Goal: Information Seeking & Learning: Learn about a topic

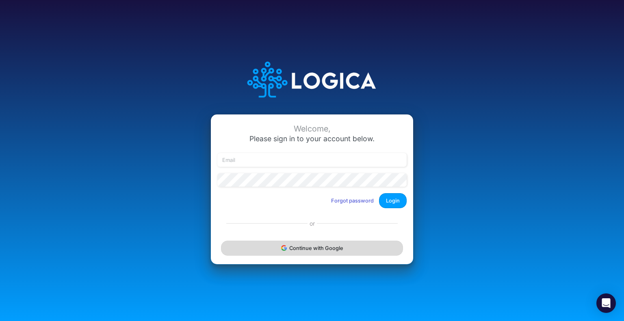
click at [290, 246] on button "Continue with Google" at bounding box center [312, 248] width 182 height 15
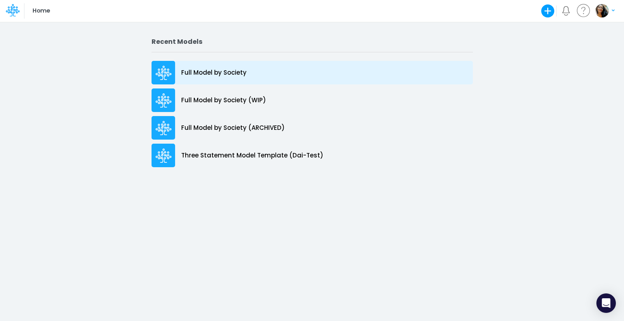
click at [202, 76] on p "Full Model by Society" at bounding box center [213, 72] width 65 height 9
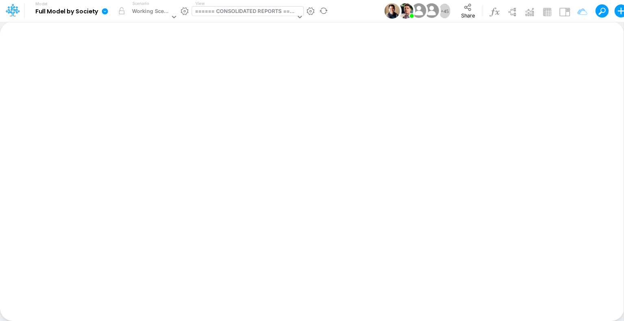
click at [276, 12] on div "====== CONSOLIDATED REPORTS ======" at bounding box center [245, 11] width 101 height 9
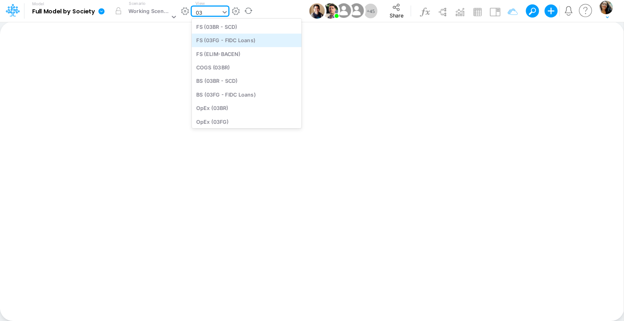
type input "0"
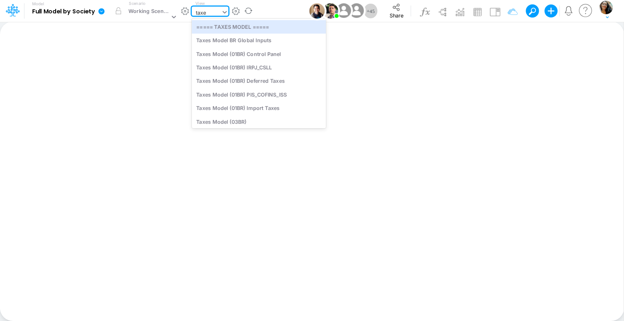
type input "taxes"
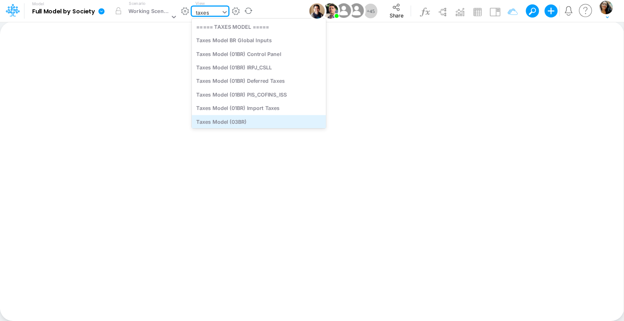
click at [254, 120] on div "Taxes Model (03BR)" at bounding box center [259, 121] width 134 height 13
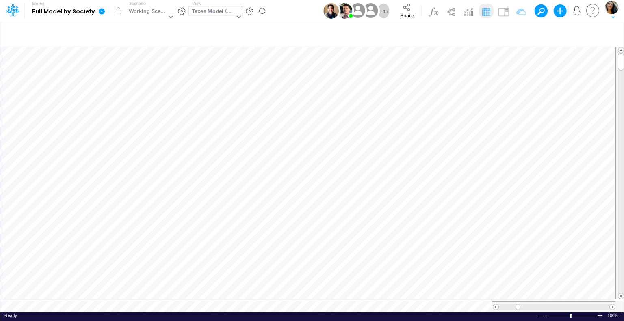
scroll to position [4, 1]
click at [238, 11] on div at bounding box center [237, 18] width 10 height 22
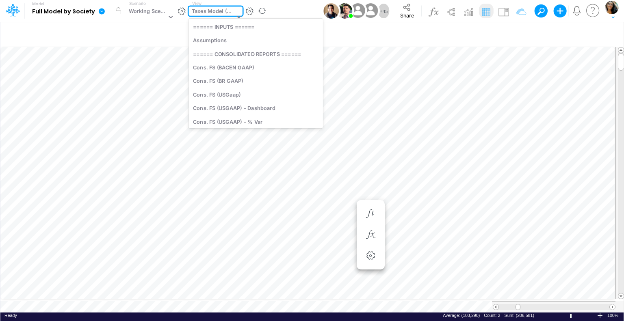
scroll to position [1664, 0]
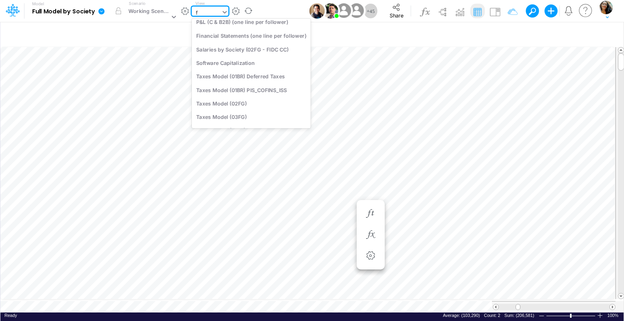
type input "fs"
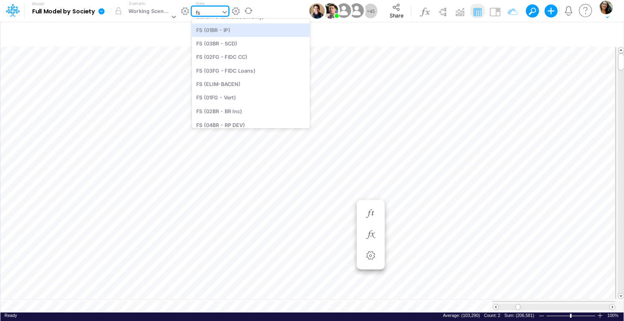
scroll to position [117, 0]
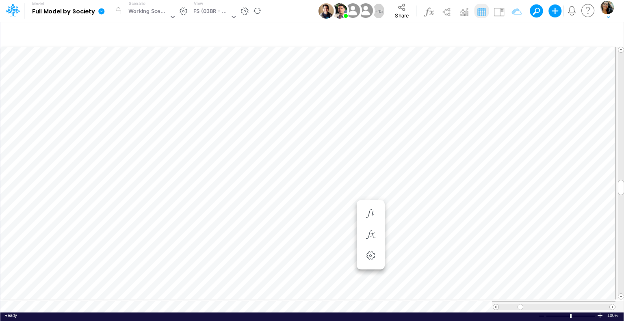
scroll to position [4, 1]
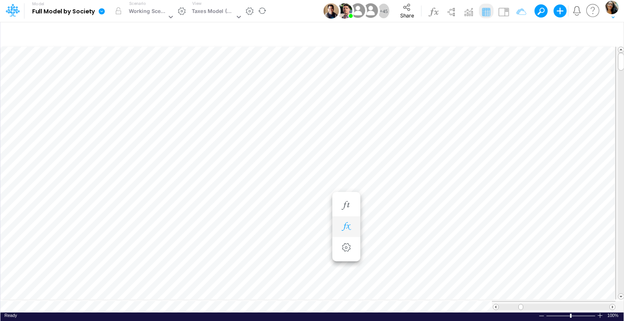
scroll to position [4, 1]
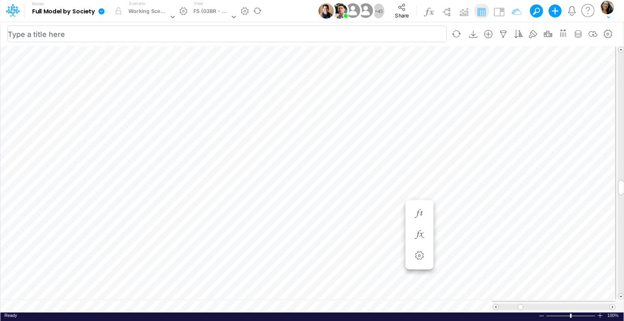
scroll to position [4, 1]
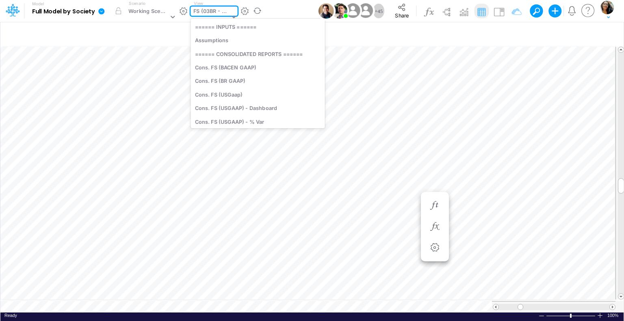
click at [225, 13] on div "FS (03BR - SCD)" at bounding box center [211, 11] width 36 height 9
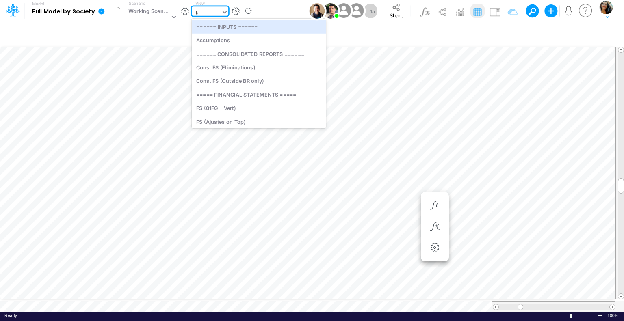
type input "tax"
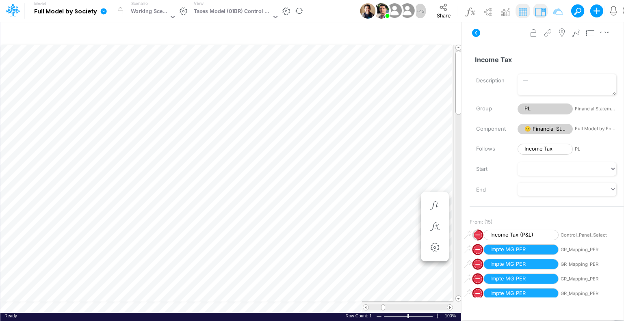
scroll to position [4, 1]
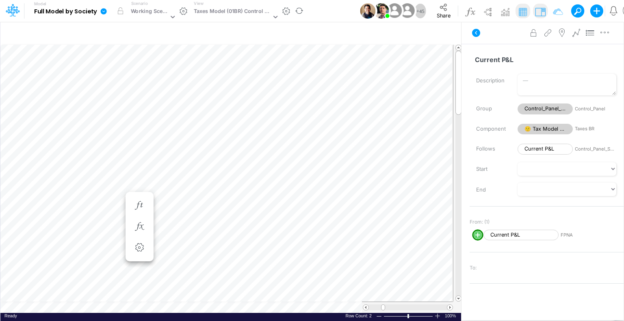
scroll to position [4, 1]
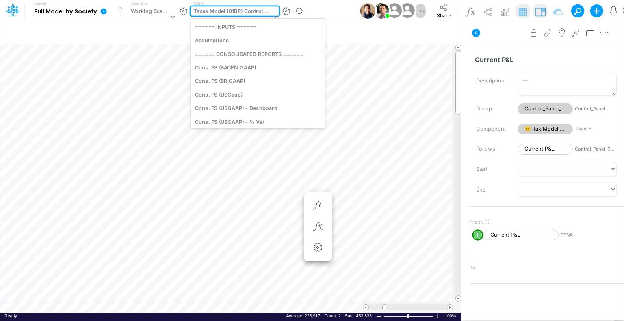
click at [272, 12] on div at bounding box center [274, 18] width 10 height 22
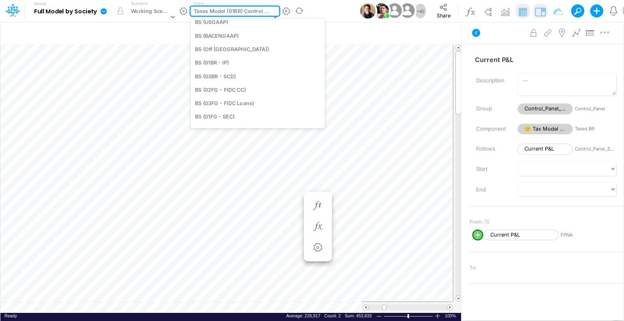
type input "fs"
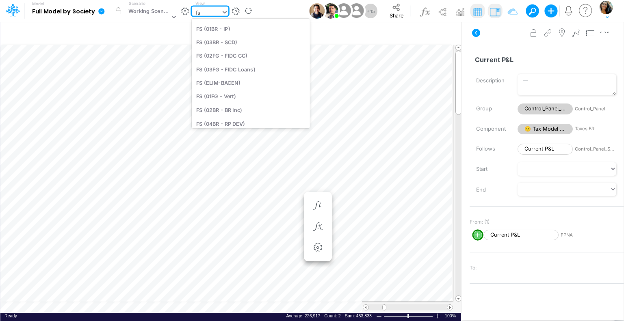
scroll to position [133, 0]
click at [251, 32] on div "FS (01BR - IP)" at bounding box center [251, 28] width 118 height 13
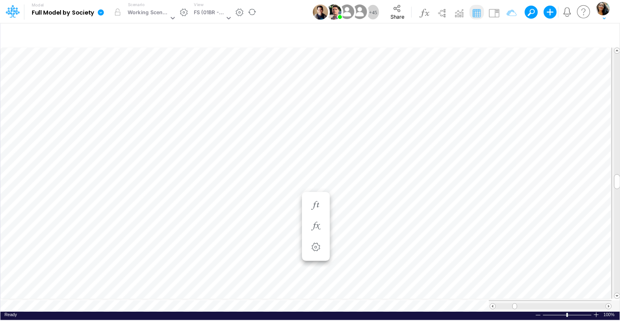
scroll to position [4, 1]
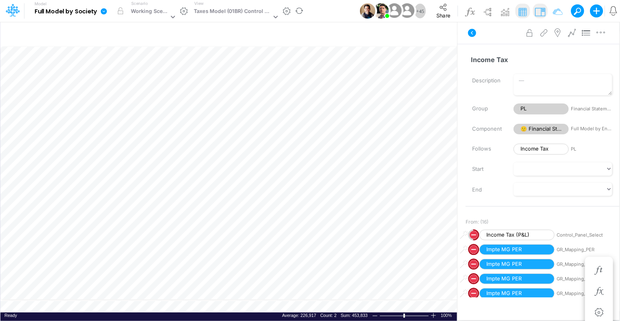
scroll to position [4, 1]
click at [607, 33] on icon "button" at bounding box center [601, 32] width 12 height 9
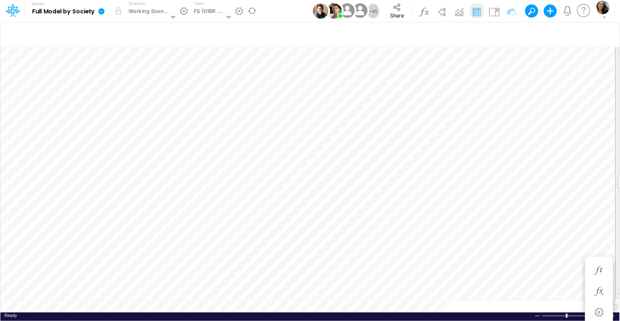
scroll to position [4, 1]
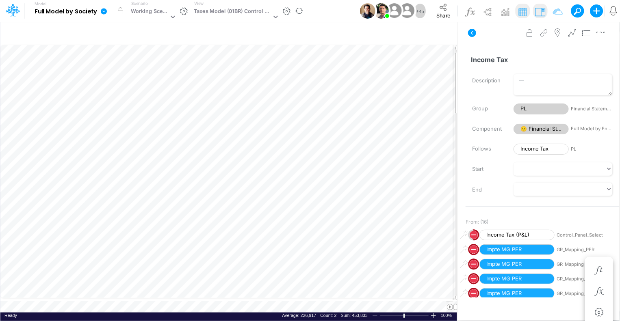
scroll to position [4, 1]
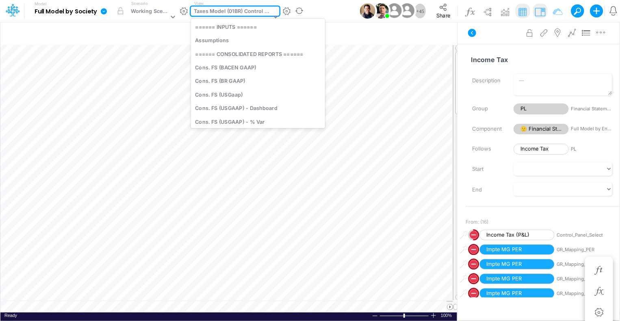
click at [243, 10] on div "Taxes Model (01BR) Control Panel" at bounding box center [233, 11] width 78 height 9
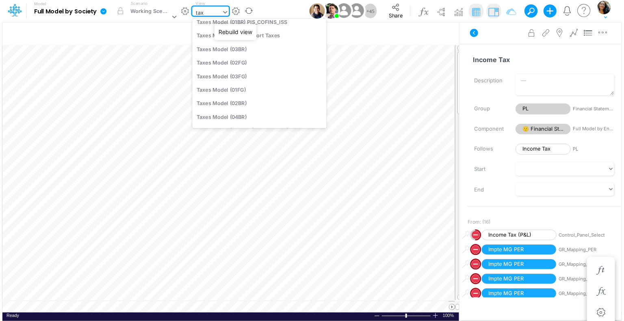
scroll to position [0, 0]
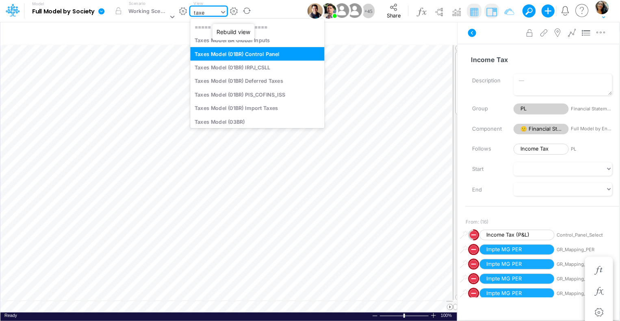
type input "taxes"
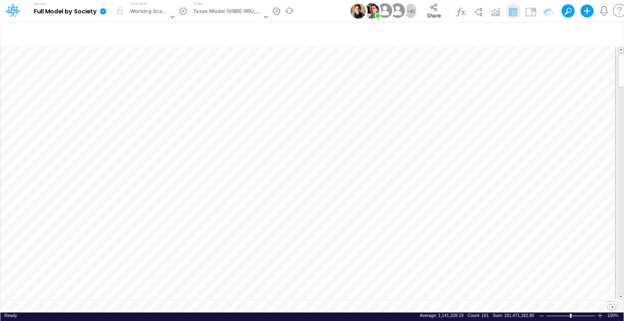
scroll to position [4, 1]
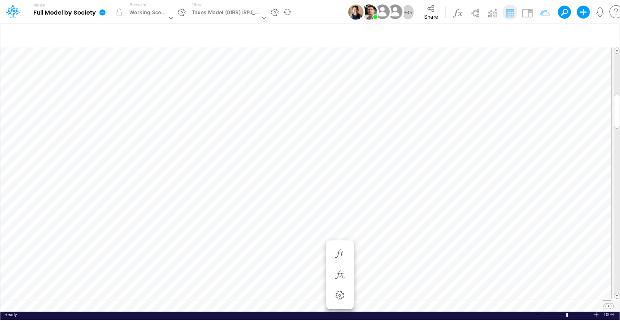
scroll to position [4, 1]
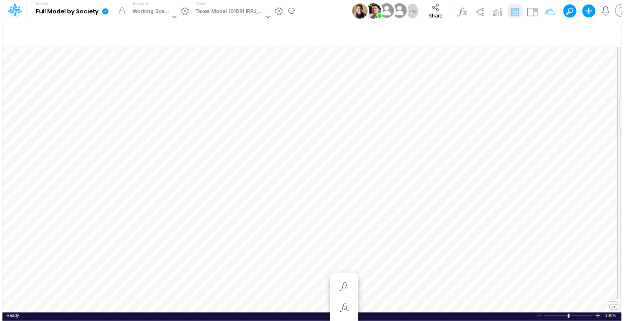
scroll to position [4, 1]
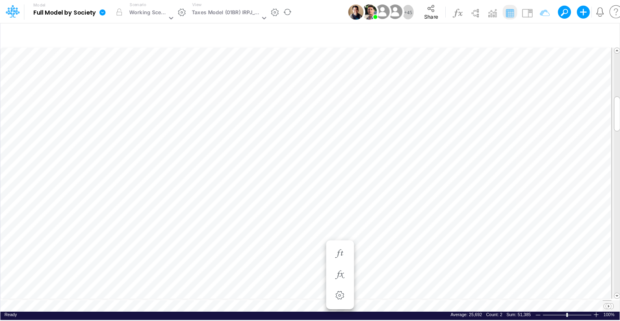
scroll to position [4, 1]
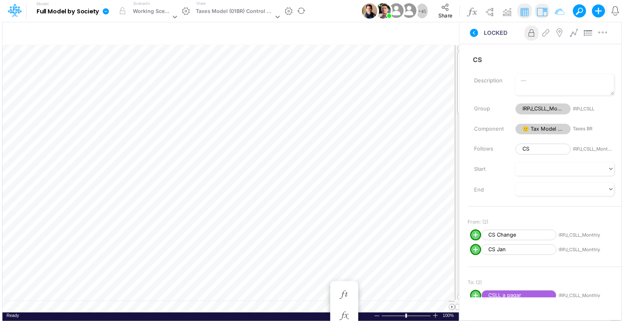
scroll to position [4, 1]
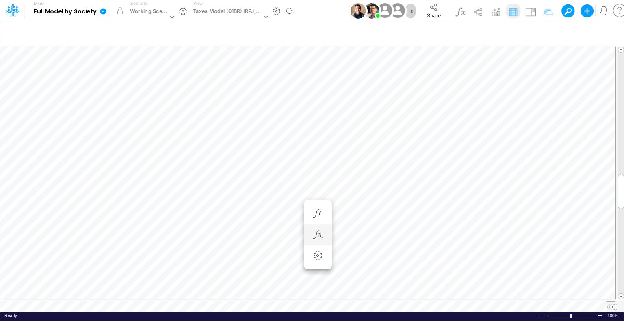
scroll to position [4, 1]
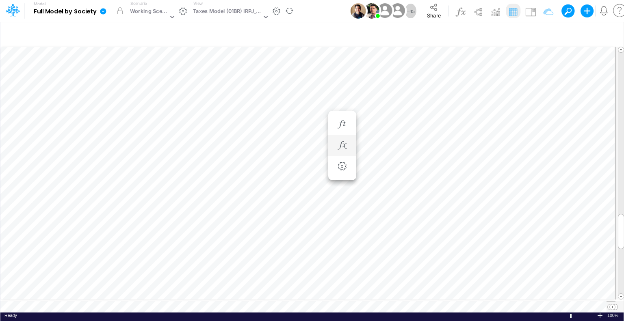
scroll to position [4, 1]
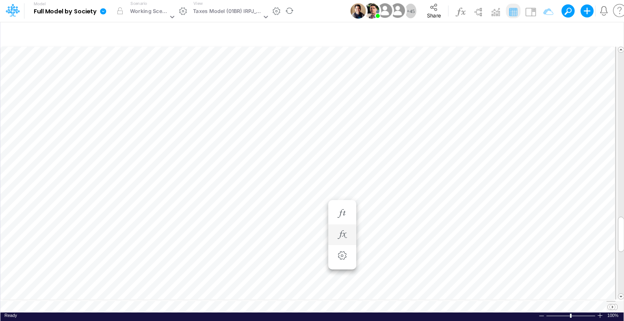
scroll to position [4, 1]
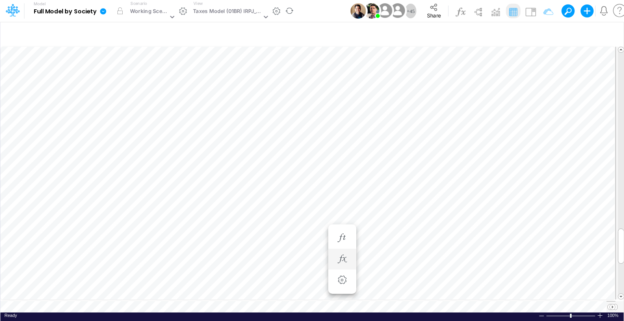
scroll to position [4, 1]
click at [231, 300] on table at bounding box center [312, 179] width 624 height 267
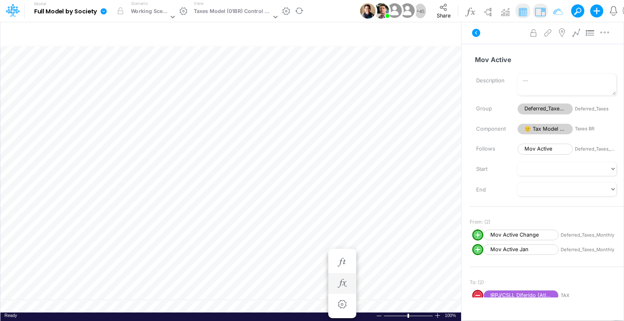
scroll to position [4, 1]
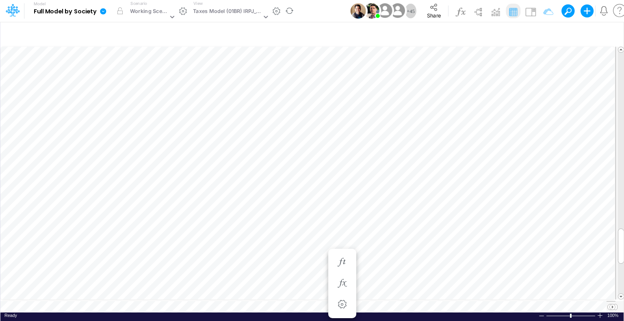
scroll to position [4, 1]
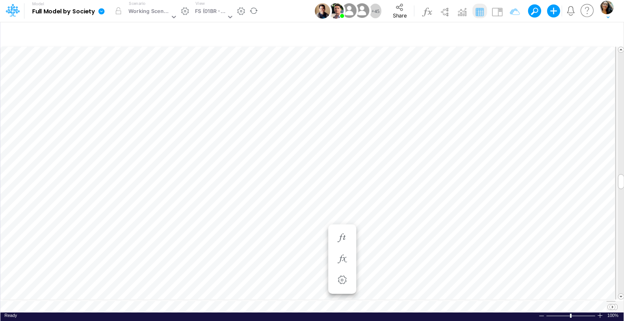
scroll to position [4, 1]
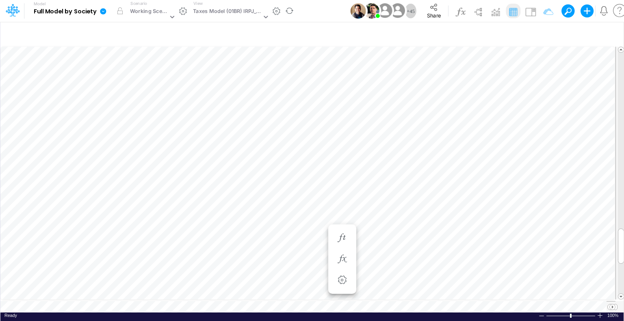
scroll to position [4, 1]
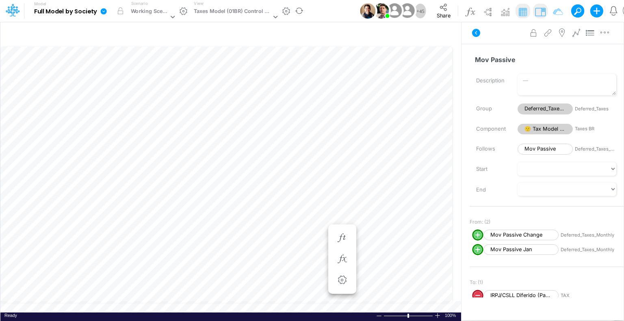
scroll to position [4, 1]
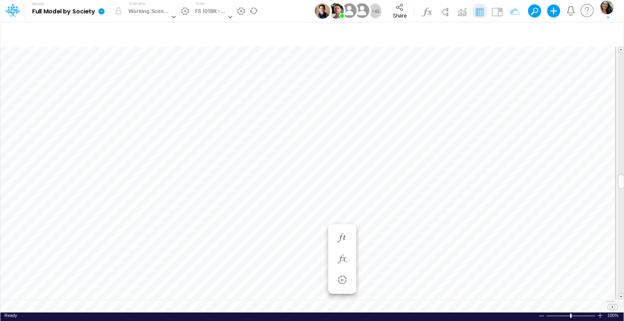
scroll to position [4, 1]
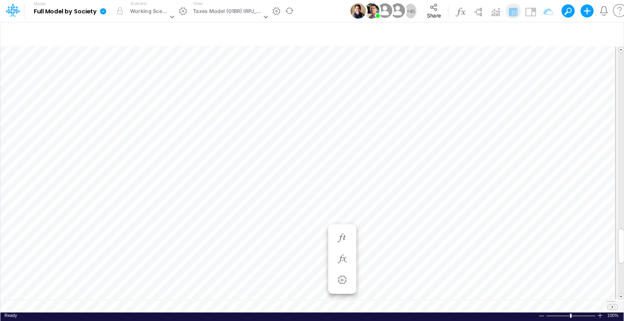
scroll to position [4, 1]
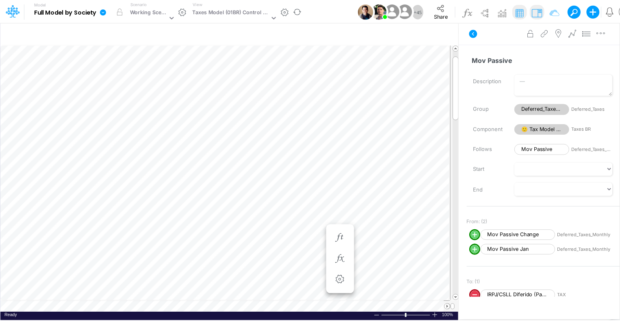
scroll to position [4, 1]
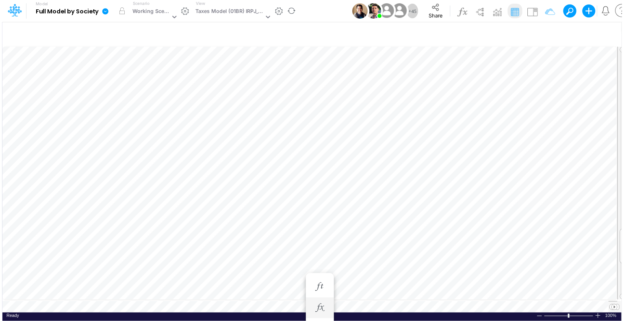
scroll to position [4, 1]
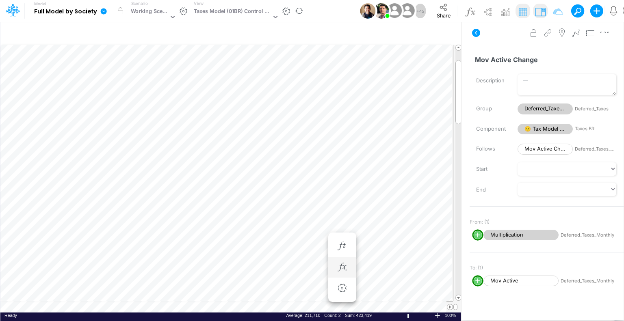
scroll to position [4, 1]
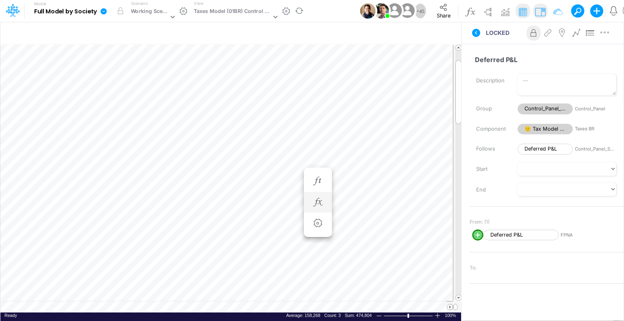
scroll to position [4, 1]
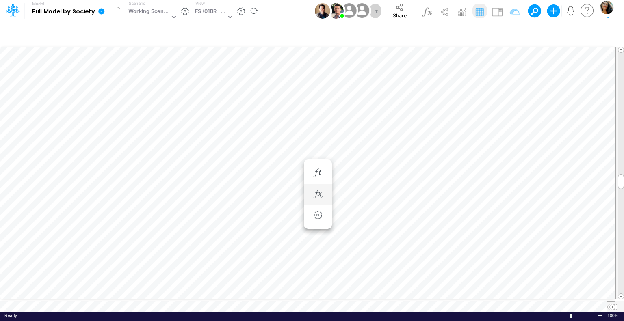
scroll to position [4, 1]
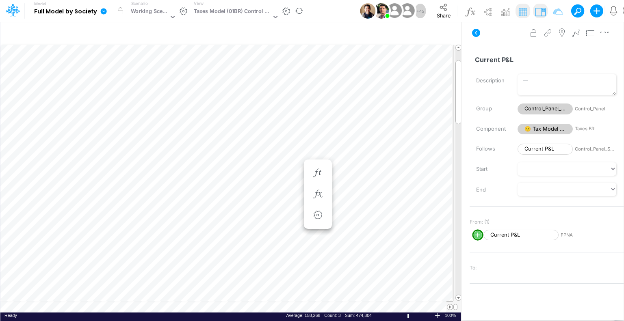
scroll to position [4, 1]
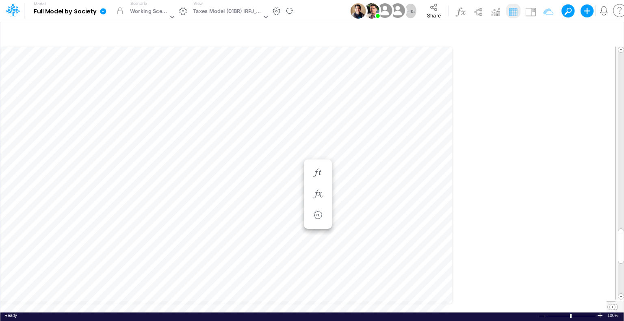
scroll to position [4, 1]
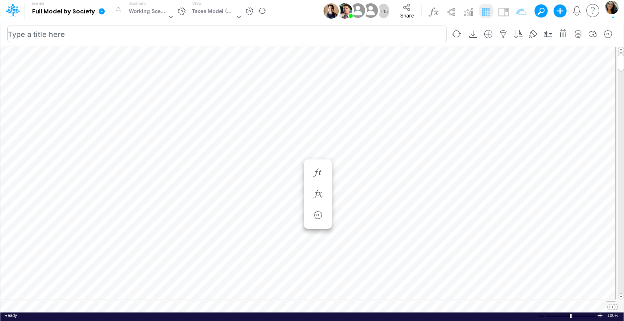
scroll to position [4, 1]
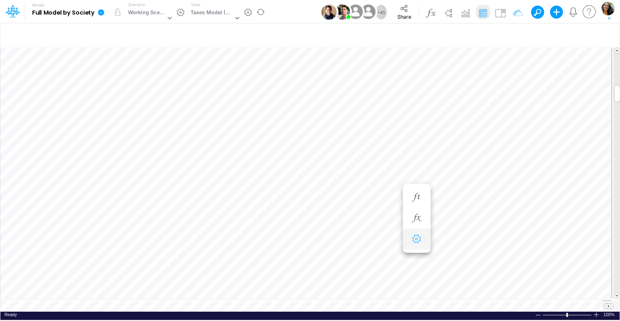
scroll to position [4, 1]
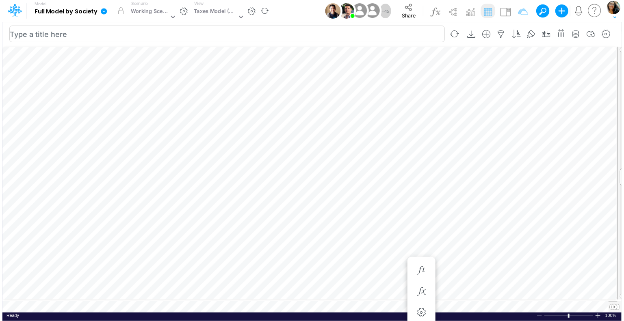
scroll to position [4, 1]
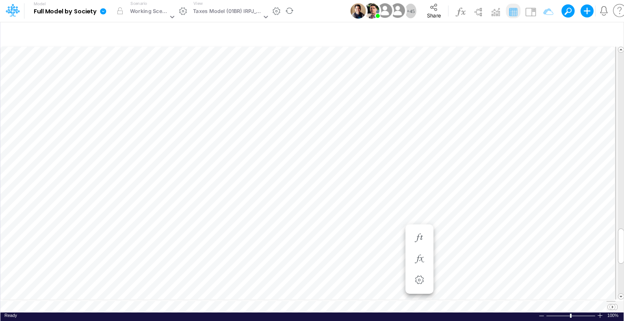
scroll to position [4, 1]
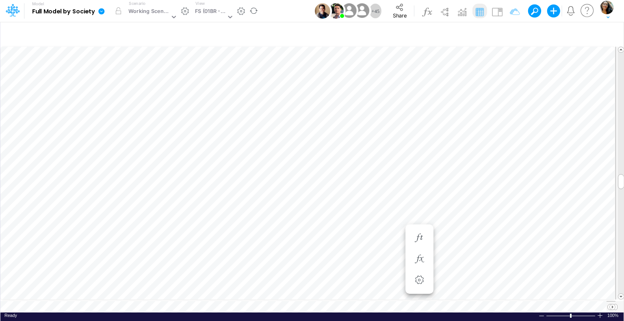
scroll to position [4, 1]
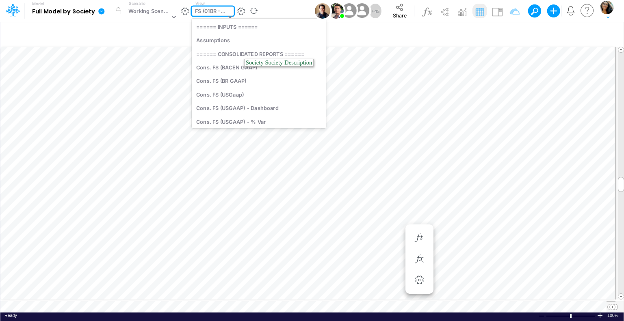
click at [220, 13] on div "FS (01BR - IP)" at bounding box center [210, 11] width 31 height 9
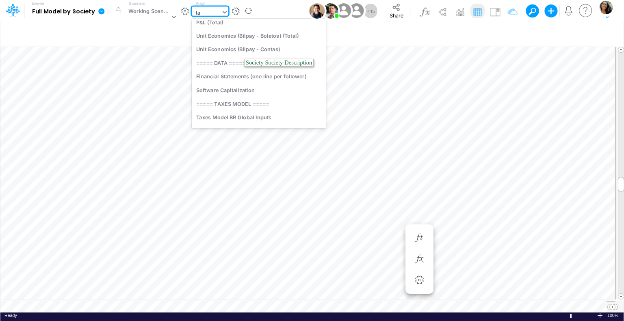
scroll to position [0, 0]
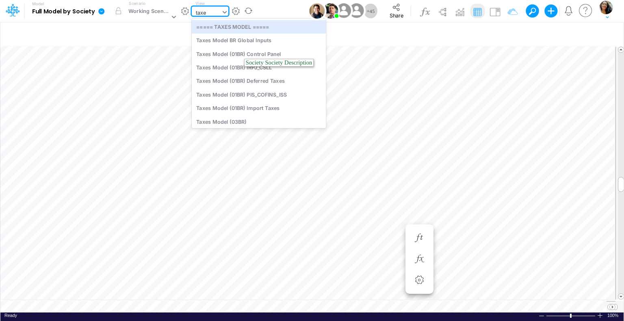
type input "taxes"
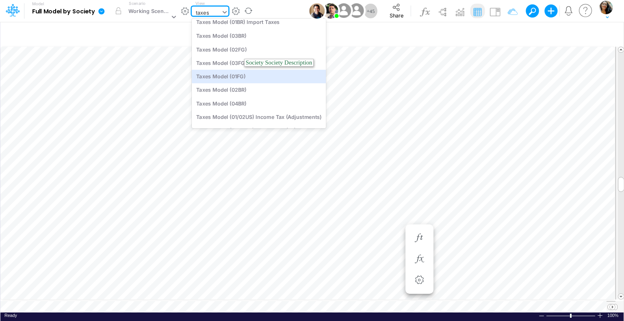
scroll to position [96, 0]
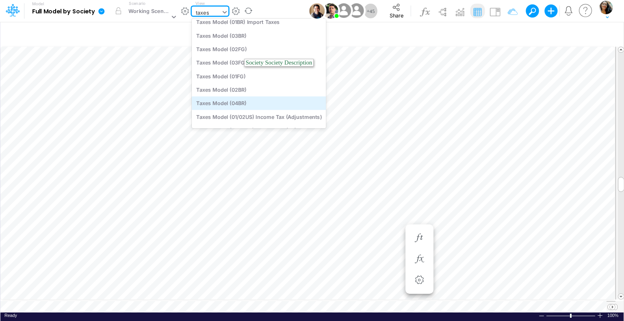
click at [241, 102] on div "Taxes Model (04BR)" at bounding box center [259, 103] width 134 height 13
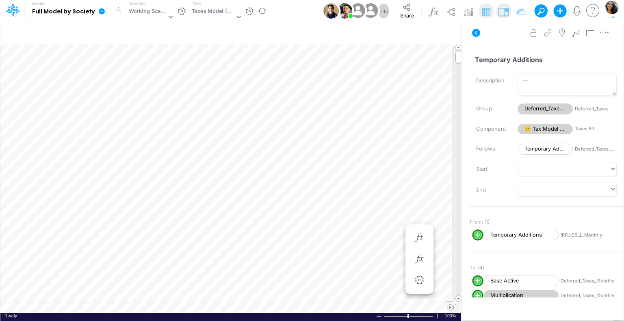
scroll to position [4, 1]
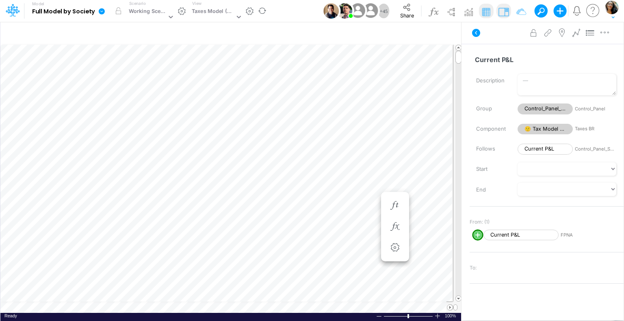
scroll to position [4, 1]
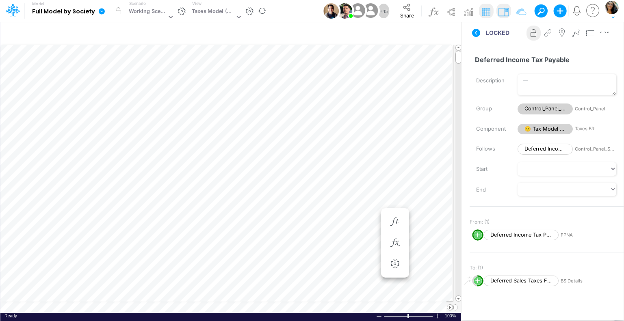
scroll to position [4, 1]
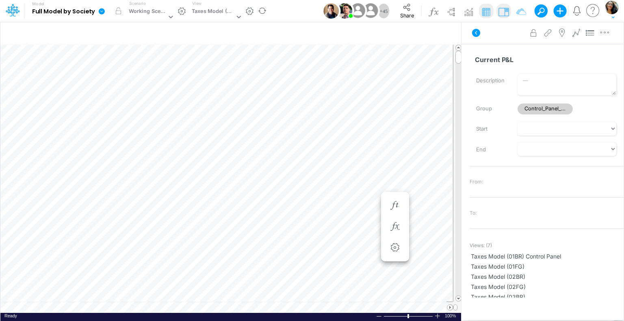
scroll to position [4, 1]
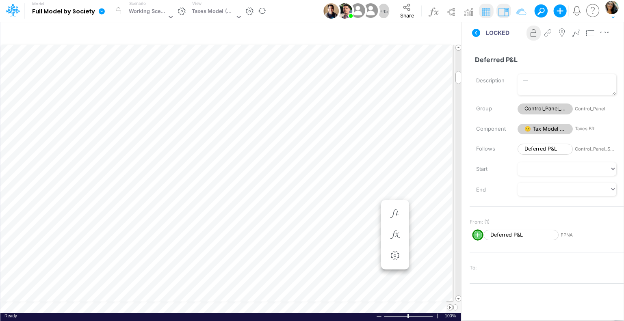
scroll to position [4, 1]
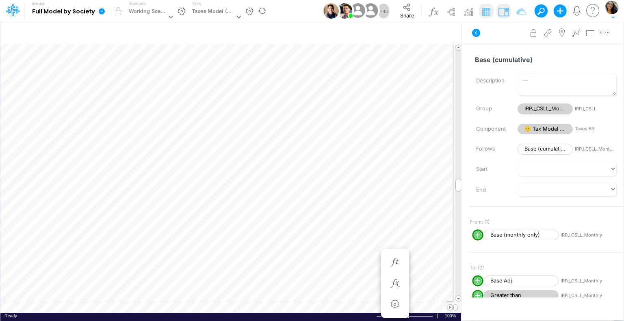
scroll to position [4, 1]
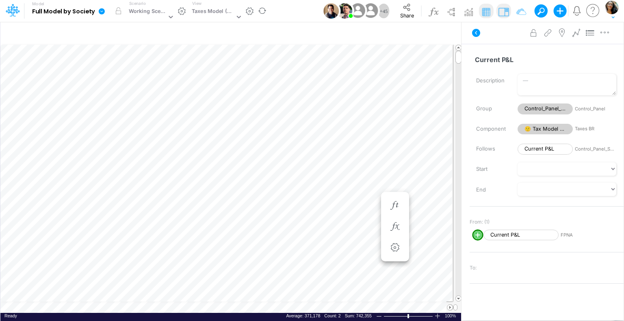
scroll to position [4, 1]
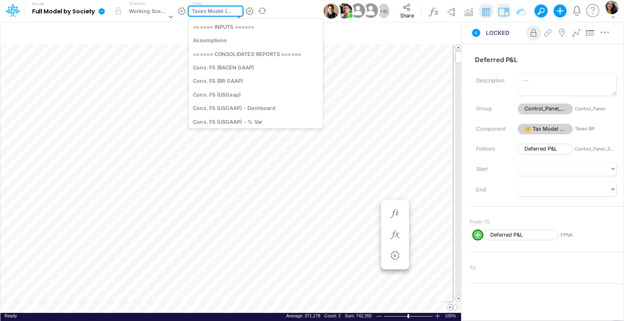
click at [228, 10] on div "Taxes Model (04BR)" at bounding box center [213, 11] width 43 height 9
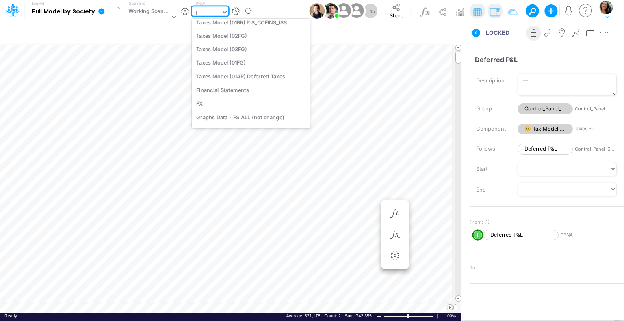
type input "fs"
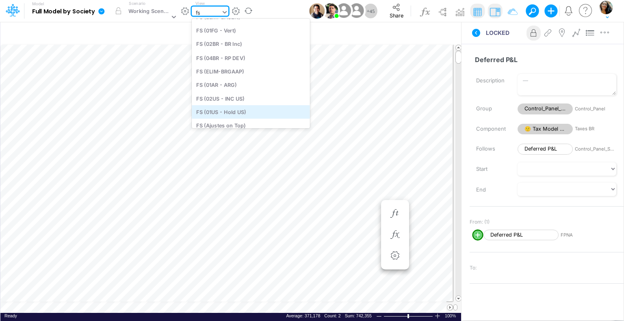
scroll to position [206, 0]
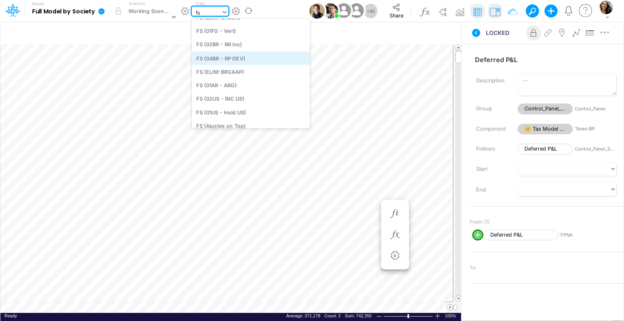
click at [232, 60] on div "FS (04BR - RP DEV)" at bounding box center [251, 57] width 118 height 13
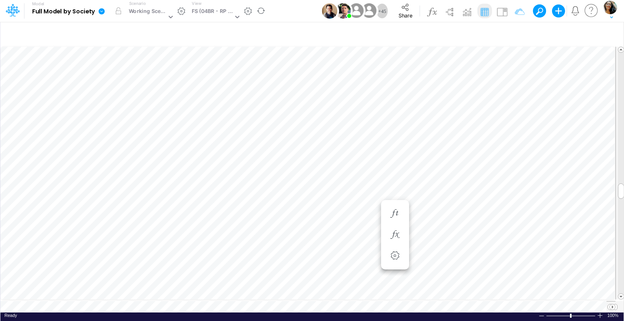
scroll to position [4, 1]
click at [411, 301] on table at bounding box center [312, 179] width 624 height 267
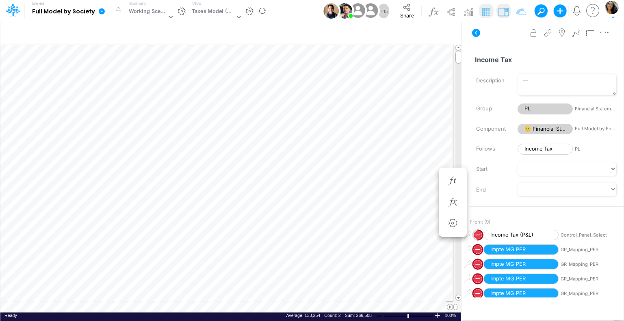
scroll to position [4, 1]
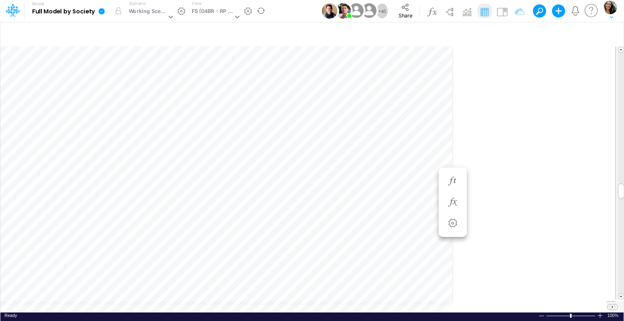
scroll to position [4, 1]
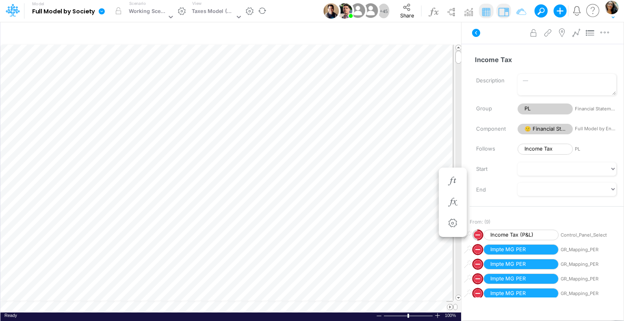
scroll to position [4, 1]
